Goal: Transaction & Acquisition: Purchase product/service

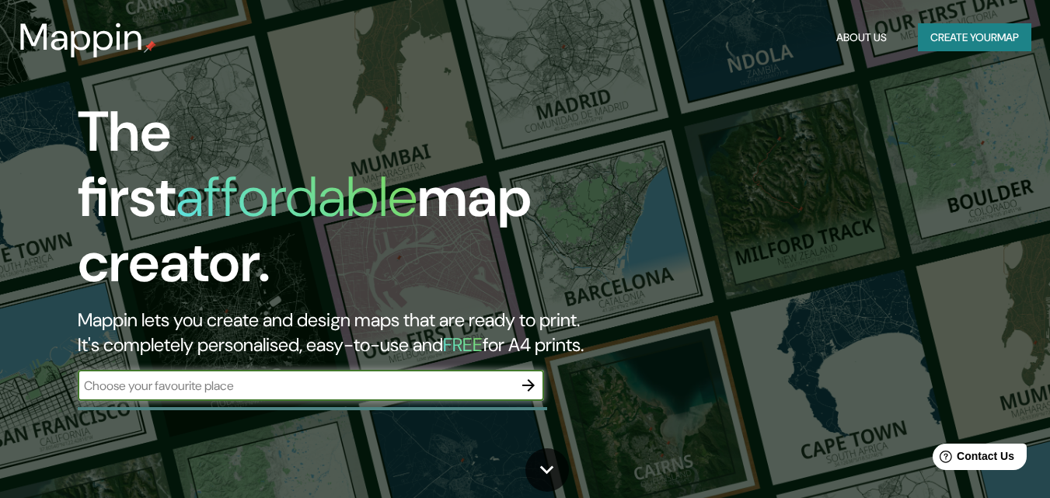
click at [458, 377] on input "text" at bounding box center [295, 386] width 435 height 18
type input "[GEOGRAPHIC_DATA]"
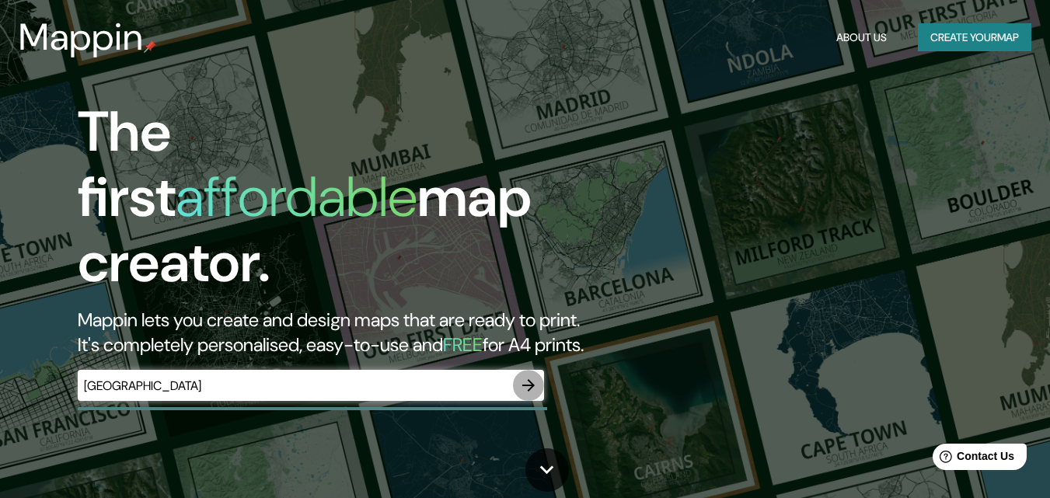
click at [521, 376] on icon "button" at bounding box center [528, 385] width 19 height 19
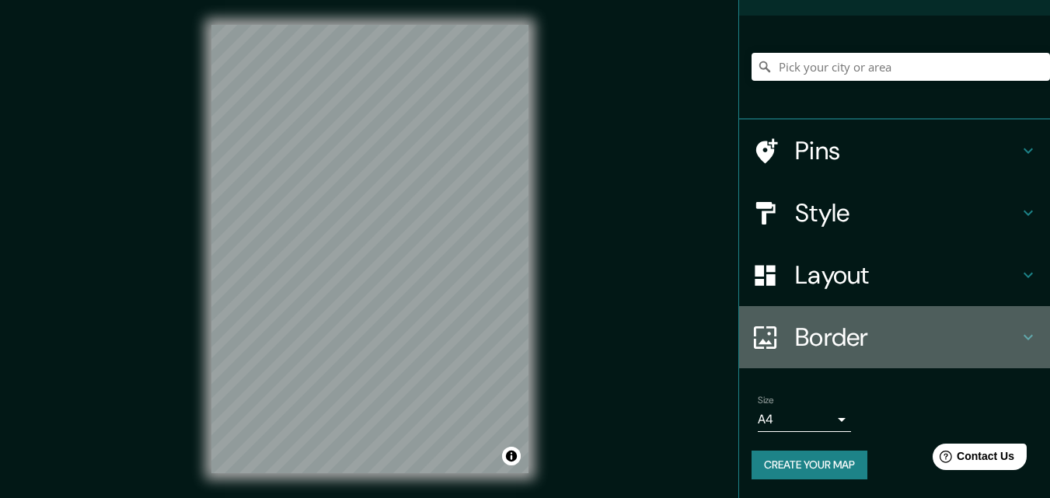
click at [816, 335] on h4 "Border" at bounding box center [907, 337] width 224 height 31
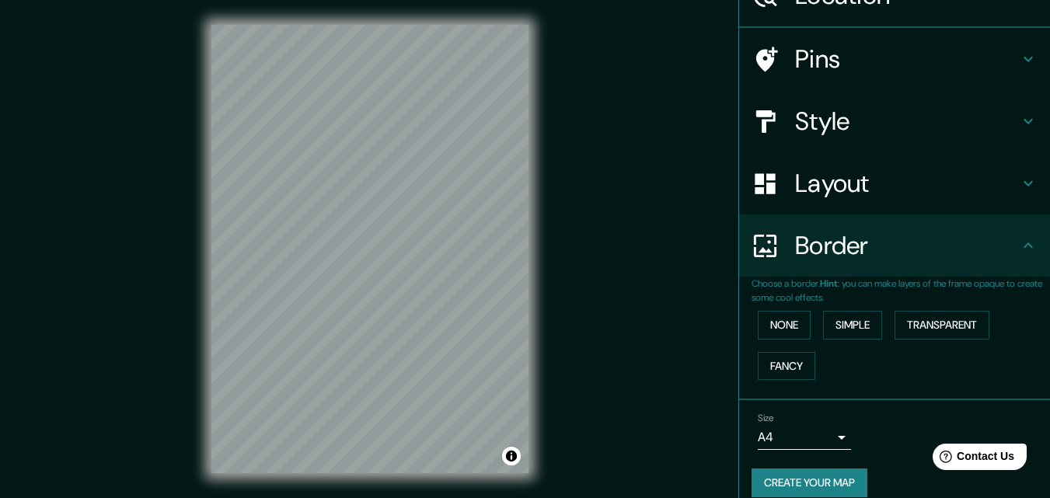
scroll to position [96, 0]
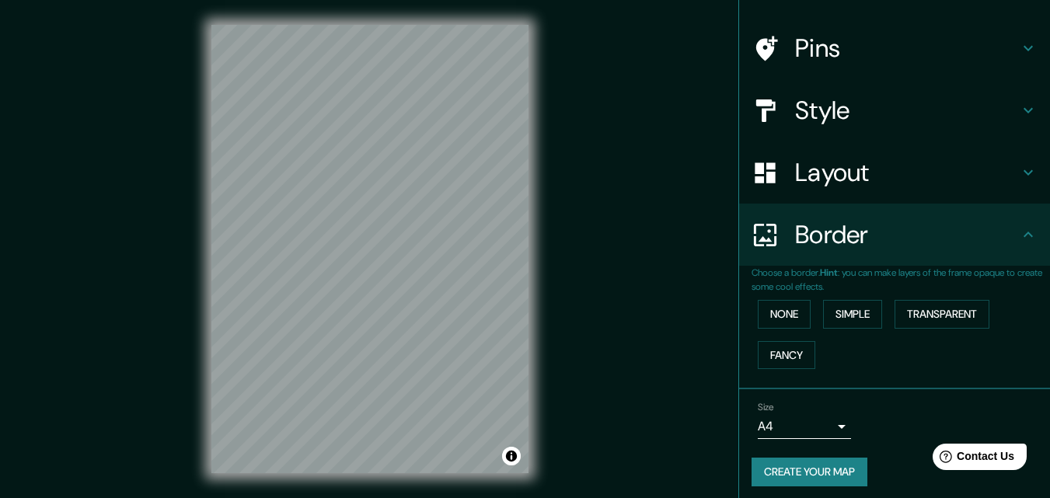
click at [806, 170] on h4 "Layout" at bounding box center [907, 172] width 224 height 31
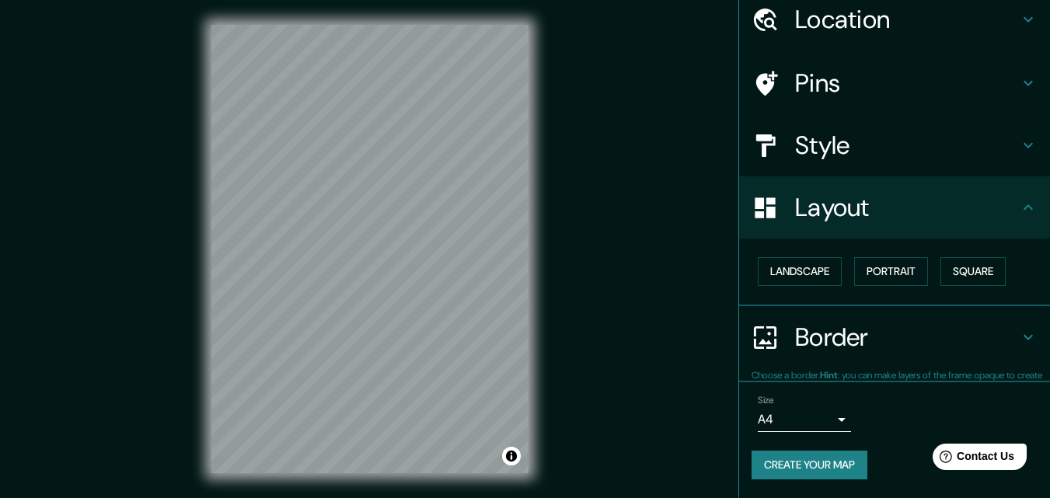
scroll to position [61, 0]
click at [965, 273] on button "Square" at bounding box center [972, 272] width 65 height 29
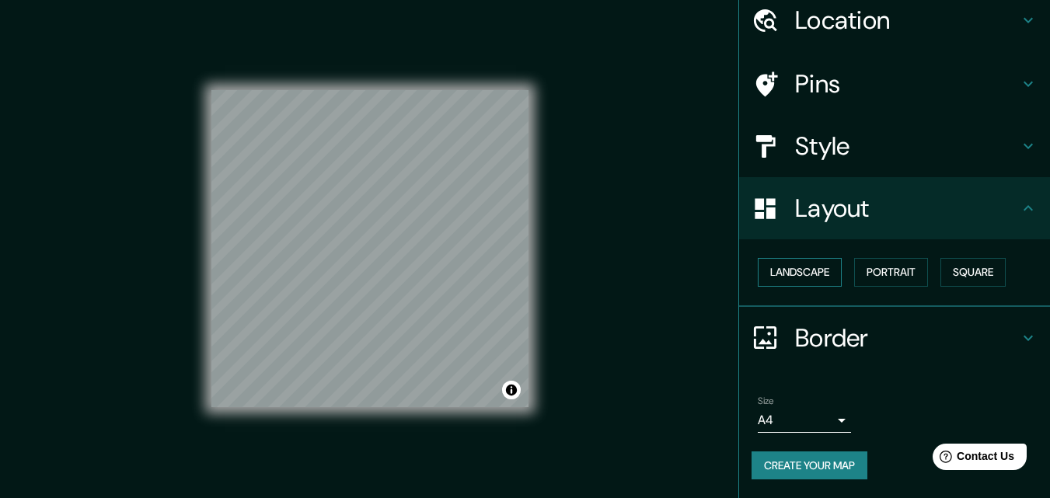
click at [804, 272] on button "Landscape" at bounding box center [800, 272] width 84 height 29
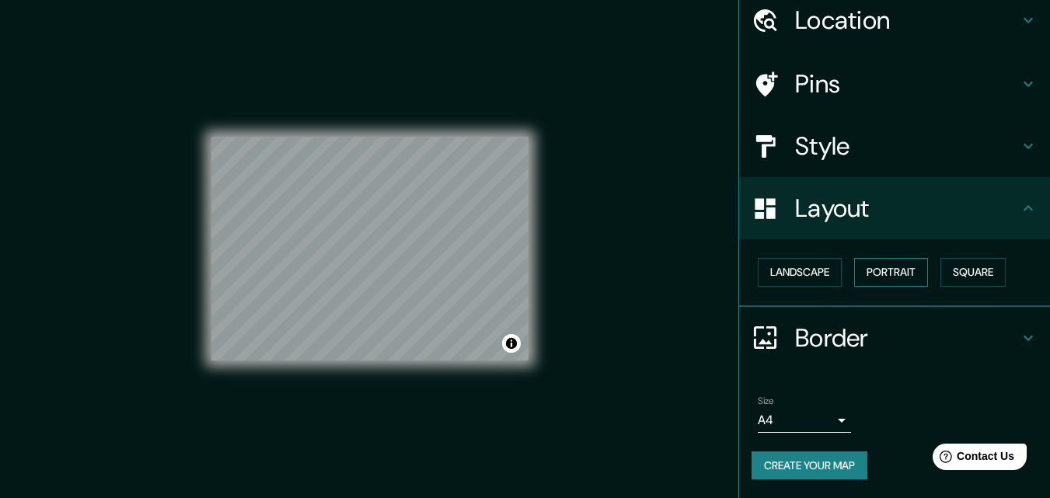
click at [877, 267] on button "Portrait" at bounding box center [891, 272] width 74 height 29
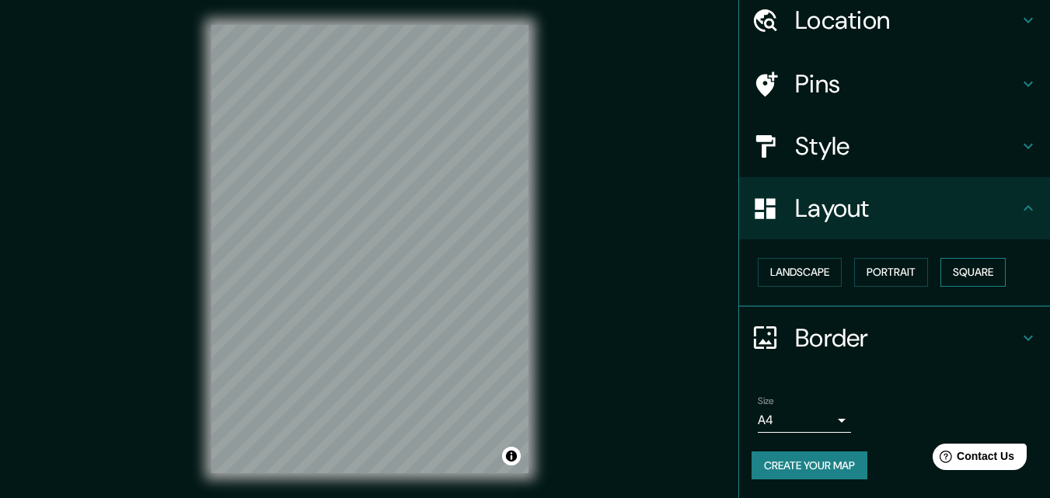
click at [977, 269] on button "Square" at bounding box center [972, 272] width 65 height 29
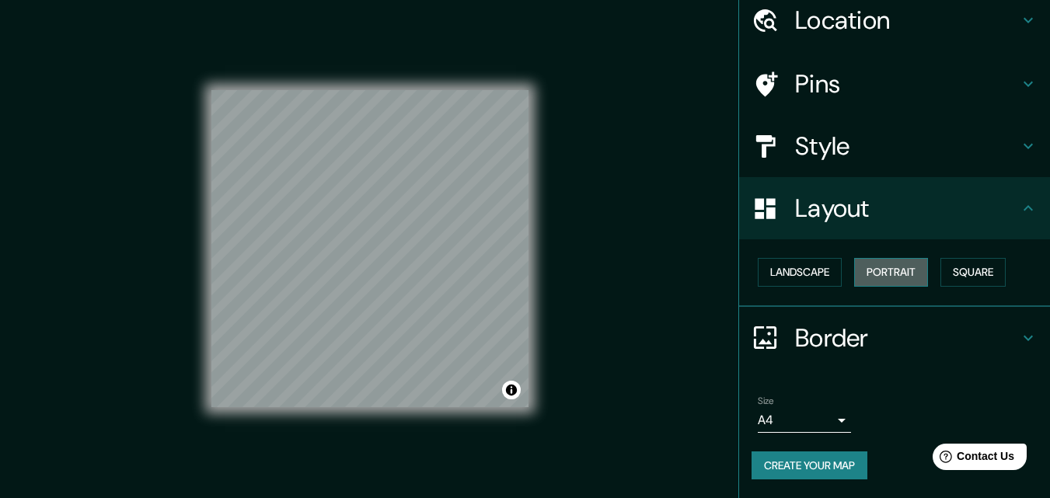
click at [869, 270] on button "Portrait" at bounding box center [891, 272] width 74 height 29
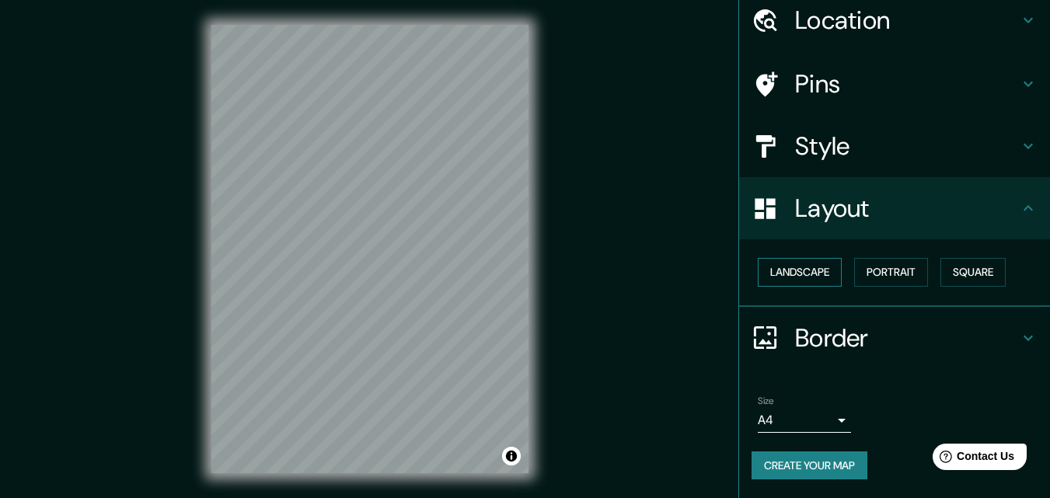
click at [789, 266] on button "Landscape" at bounding box center [800, 272] width 84 height 29
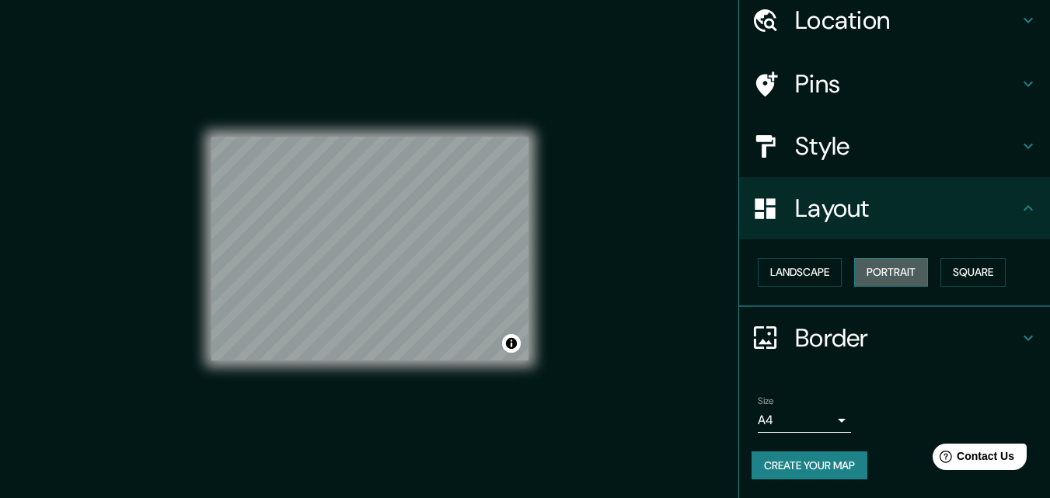
click at [885, 269] on button "Portrait" at bounding box center [891, 272] width 74 height 29
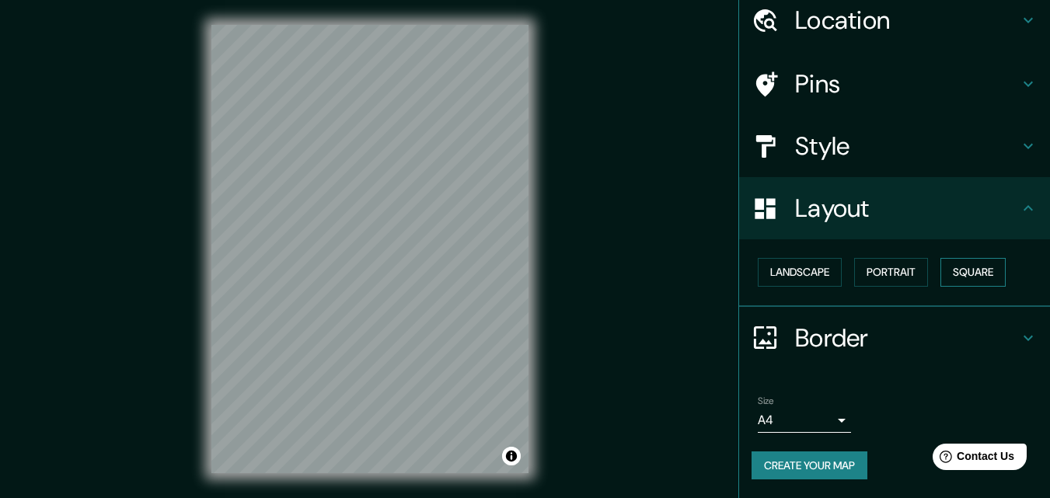
click at [964, 268] on button "Square" at bounding box center [972, 272] width 65 height 29
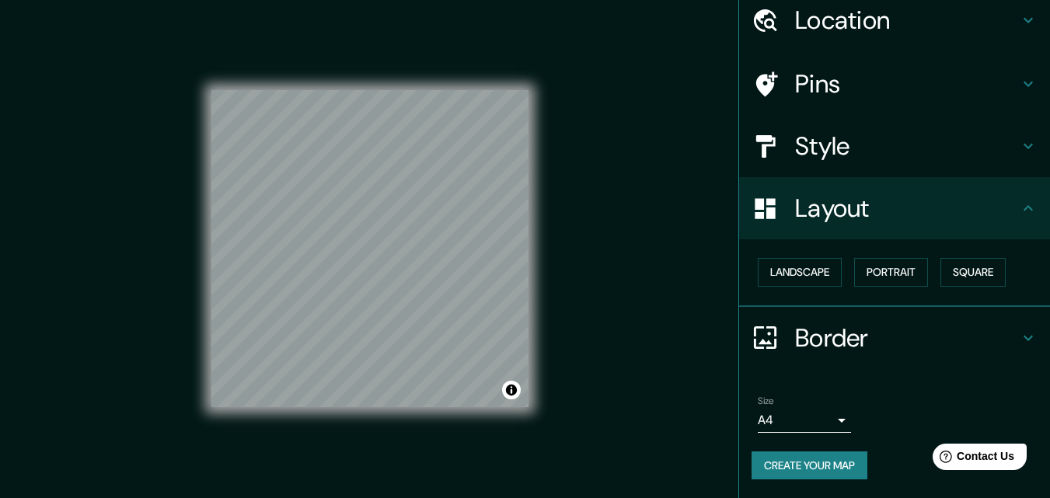
click at [555, 288] on div "Mappin Location Pins Style Layout Landscape Portrait Square Border Choose a bor…" at bounding box center [525, 261] width 1050 height 523
click at [807, 458] on button "Create your map" at bounding box center [809, 465] width 116 height 29
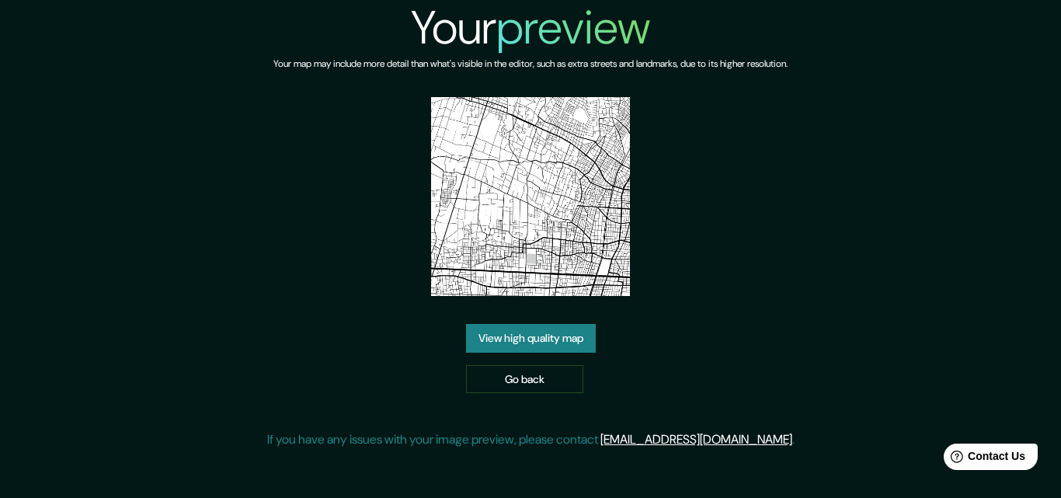
click at [535, 339] on link "View high quality map" at bounding box center [531, 338] width 130 height 29
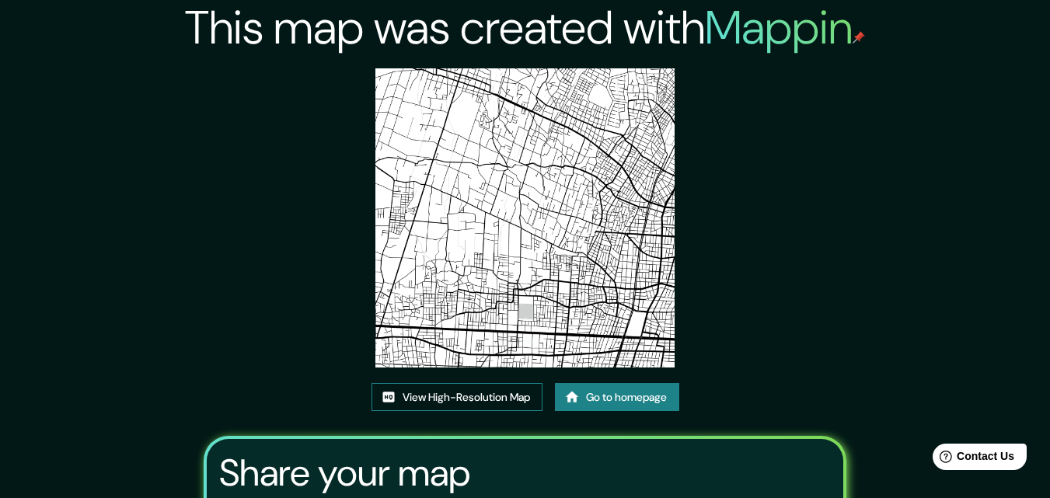
click at [456, 394] on link "View High-Resolution Map" at bounding box center [456, 397] width 171 height 29
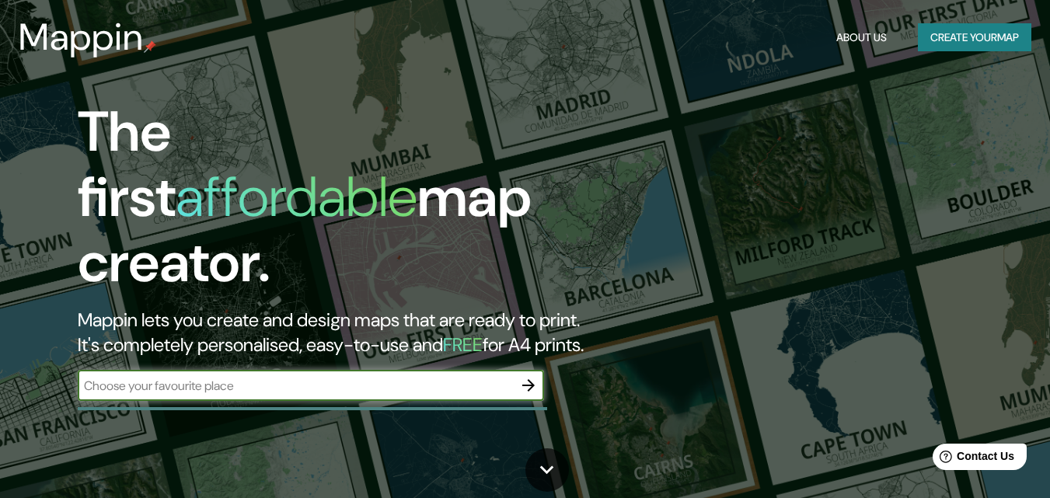
drag, startPoint x: 420, startPoint y: 222, endPoint x: 417, endPoint y: 234, distance: 11.9
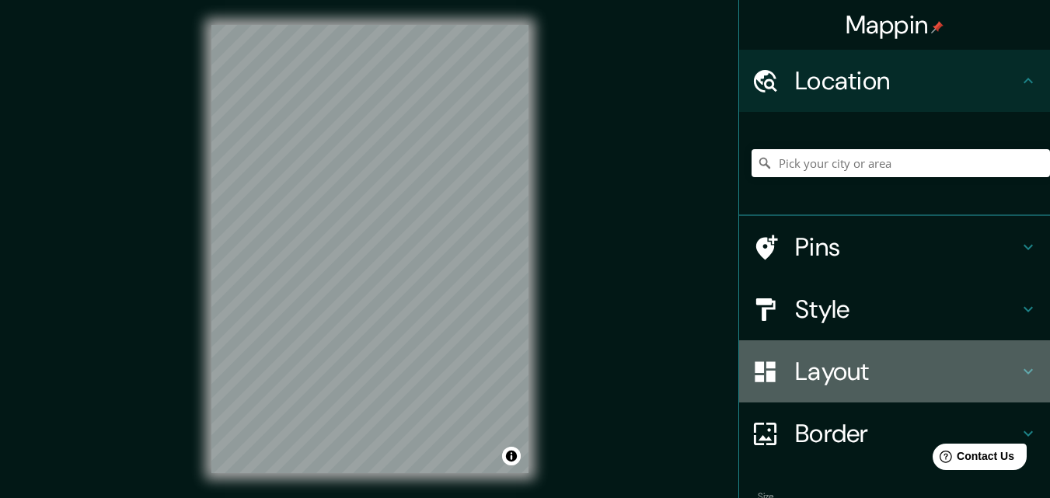
click at [819, 372] on h4 "Layout" at bounding box center [907, 371] width 224 height 31
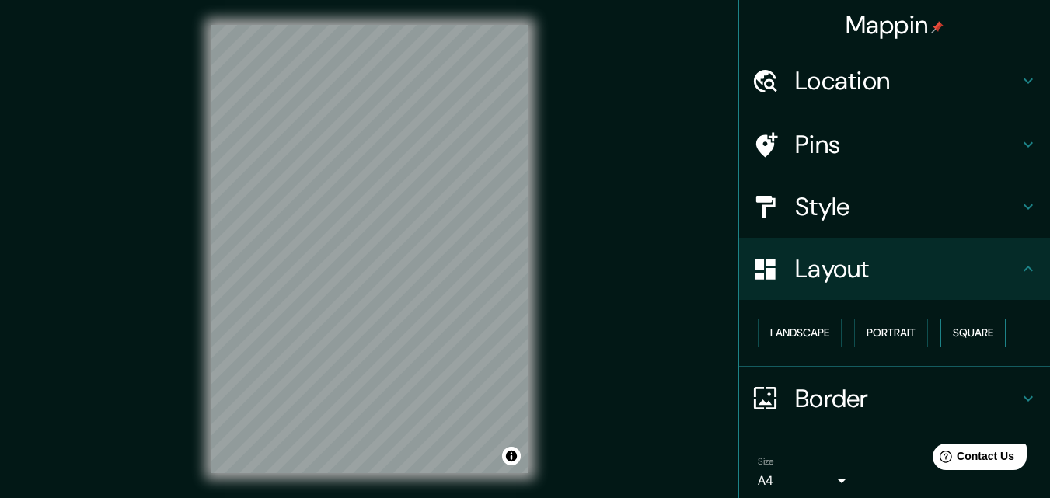
click at [967, 338] on button "Square" at bounding box center [972, 333] width 65 height 29
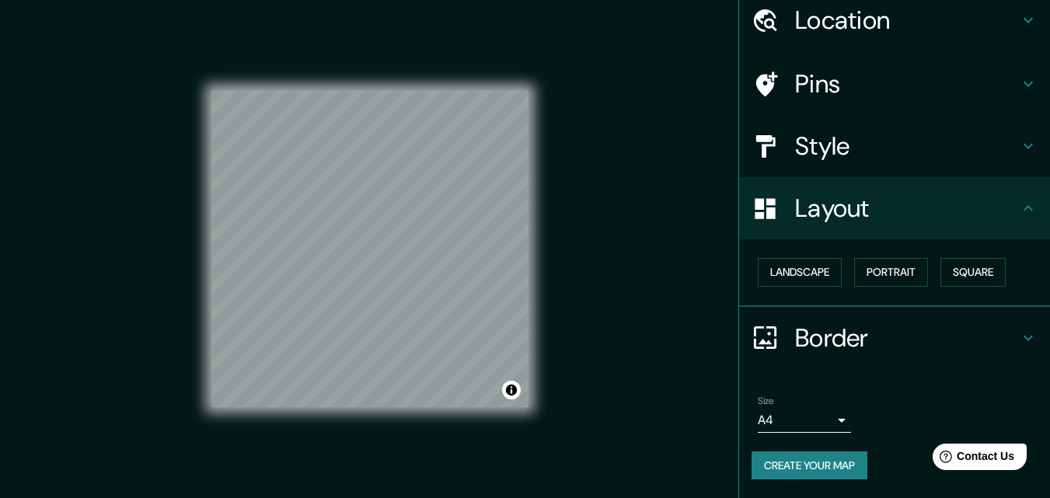
scroll to position [25, 0]
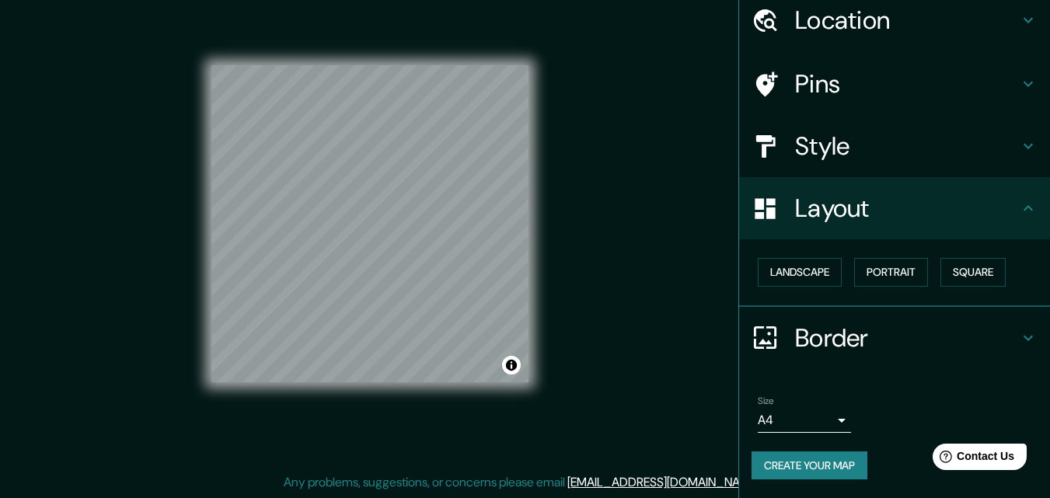
click at [821, 460] on button "Create your map" at bounding box center [809, 465] width 116 height 29
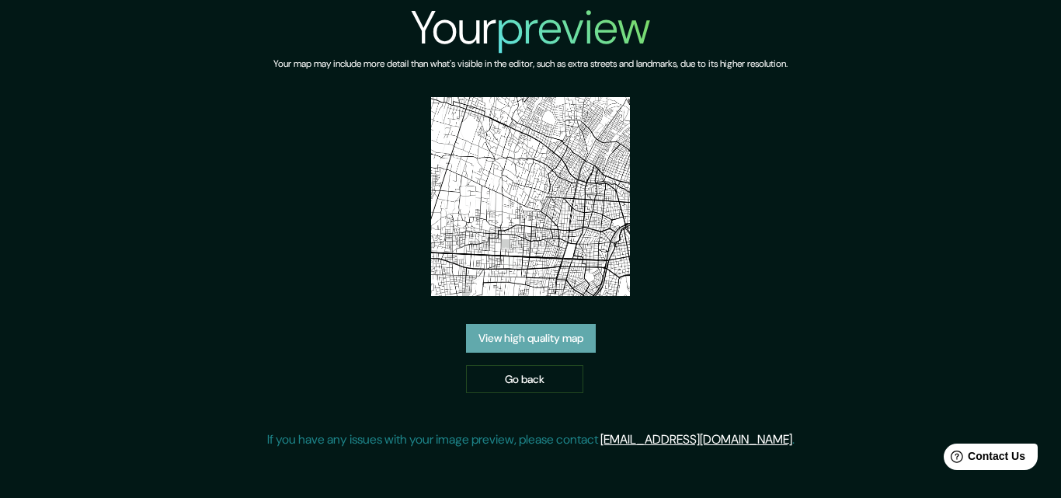
click at [536, 336] on link "View high quality map" at bounding box center [531, 338] width 130 height 29
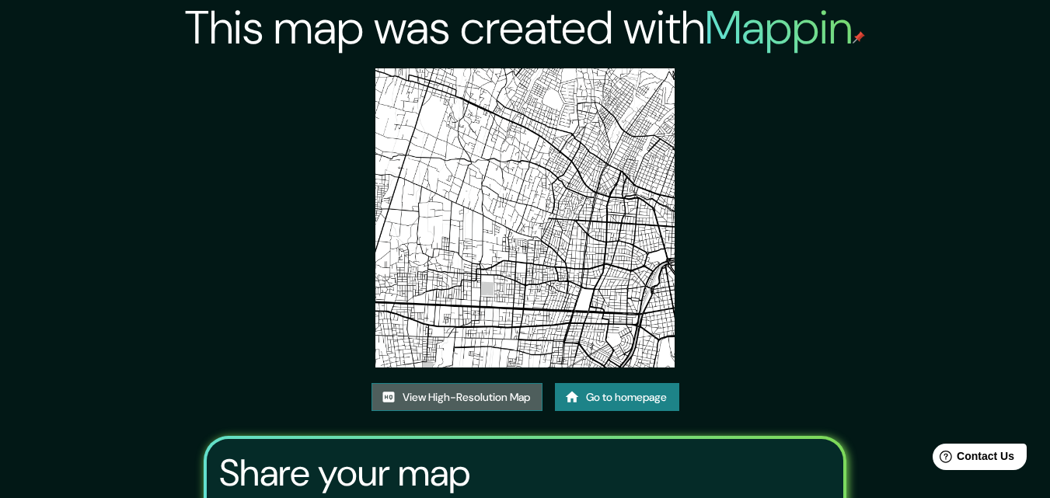
click at [480, 399] on link "View High-Resolution Map" at bounding box center [456, 397] width 171 height 29
